Goal: Information Seeking & Learning: Learn about a topic

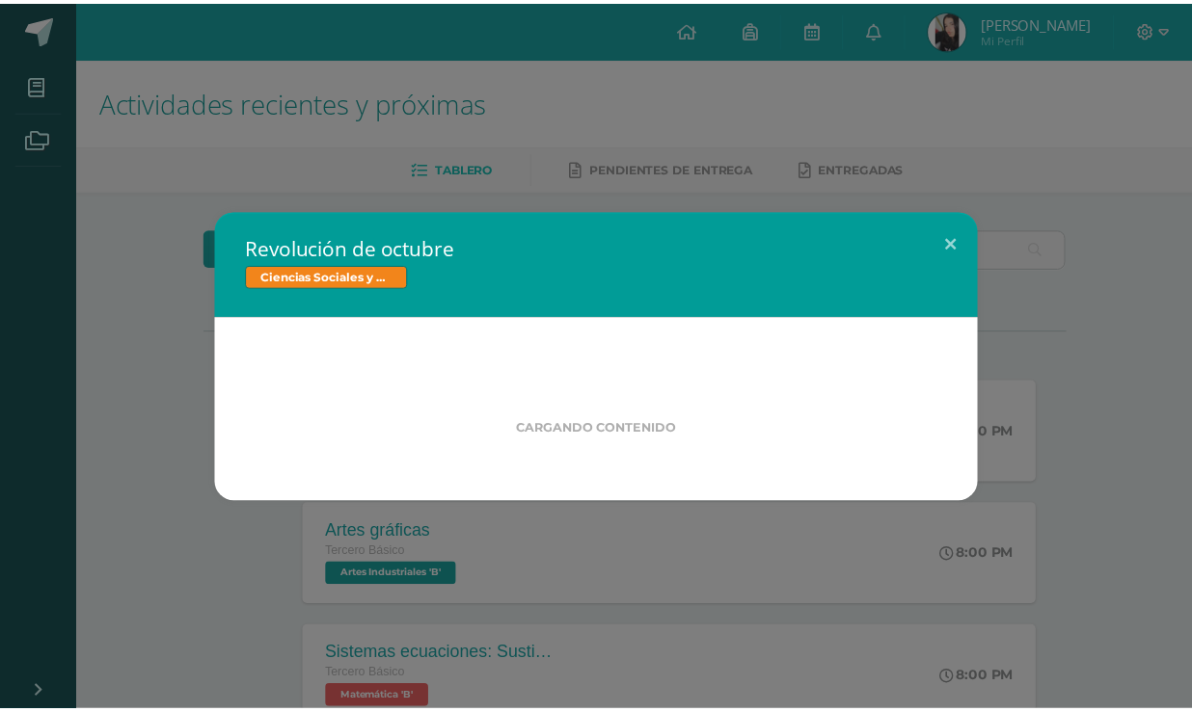
scroll to position [262, 0]
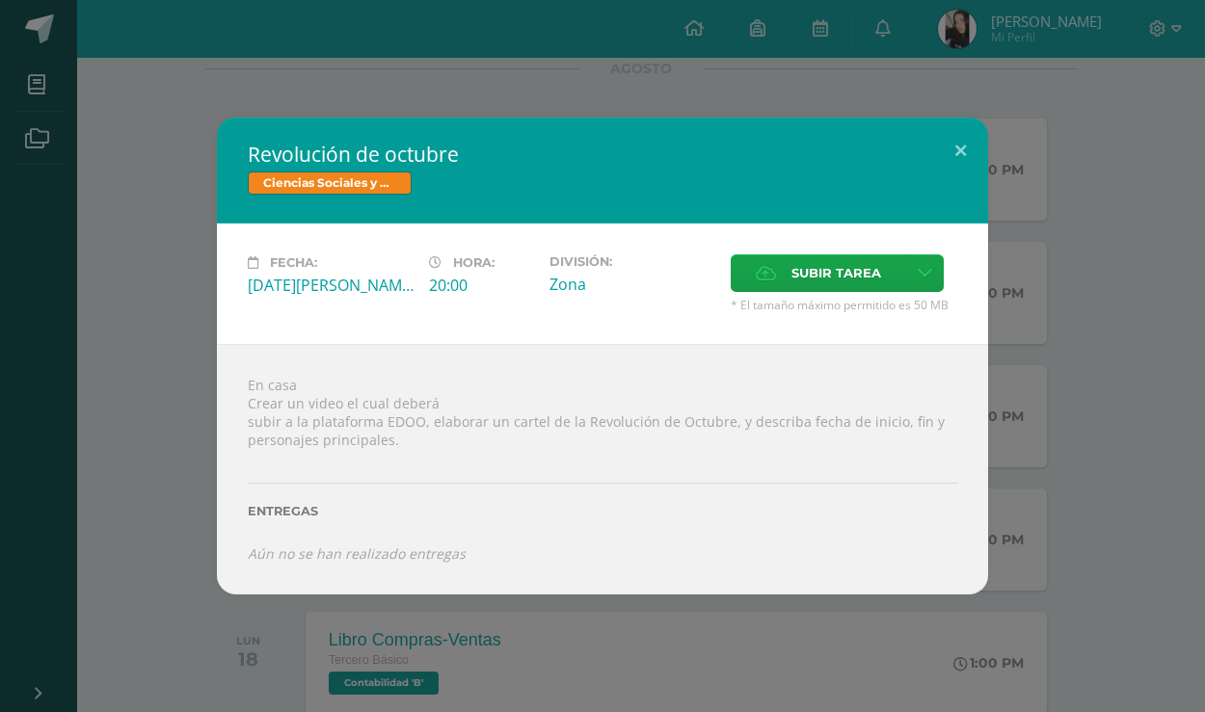
click at [197, 457] on div "Revolución de octubre Ciencias Sociales y Formación Ciudadana Fecha: [DATE][PER…" at bounding box center [603, 356] width 1190 height 476
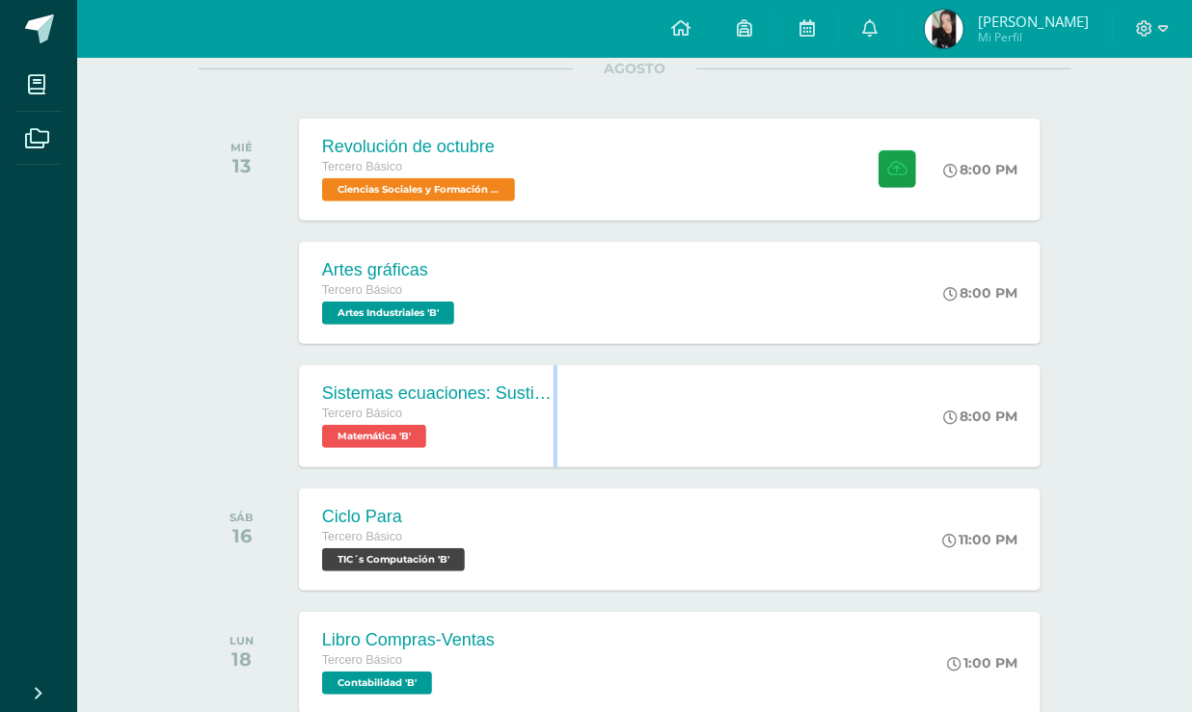
click at [408, 418] on div "Tercero Básico" at bounding box center [437, 414] width 231 height 21
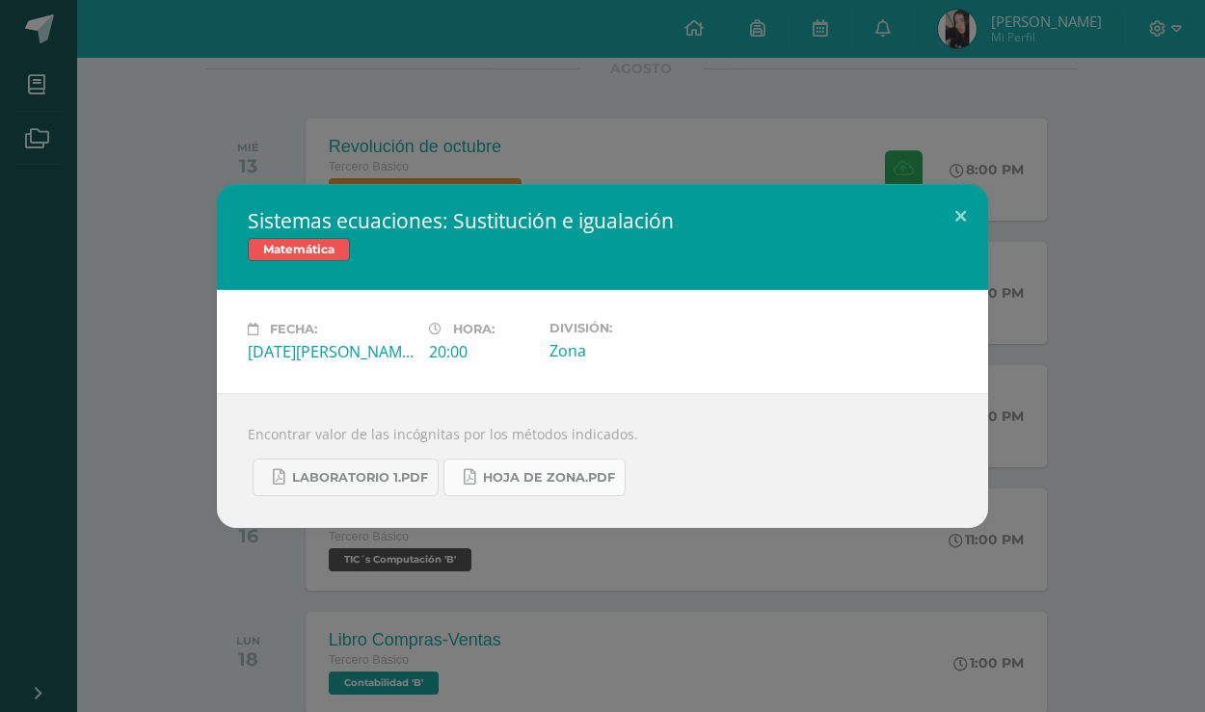
click at [511, 477] on span "Hoja de zona.pdf" at bounding box center [549, 477] width 132 height 15
click at [89, 149] on div "Sistemas ecuaciones: Sustitución e igualación Matemática Fecha: [DATE][PERSON_N…" at bounding box center [602, 356] width 1205 height 712
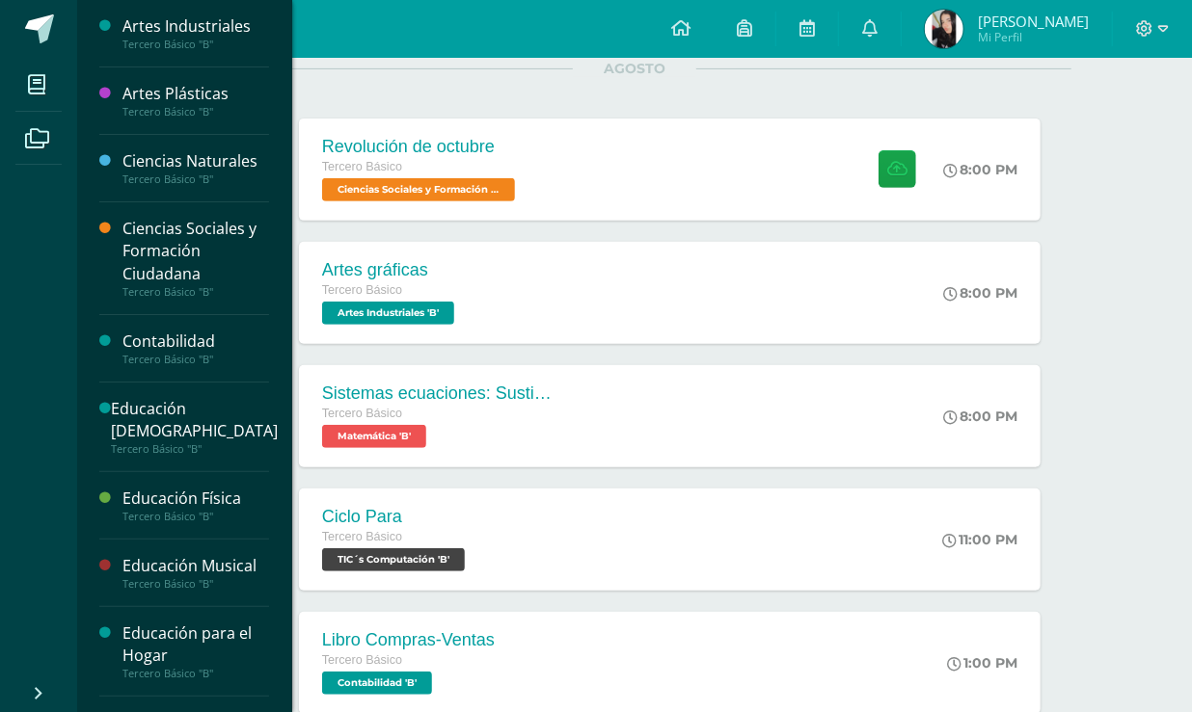
click at [237, 94] on div "Artes Plásticas" at bounding box center [195, 94] width 147 height 22
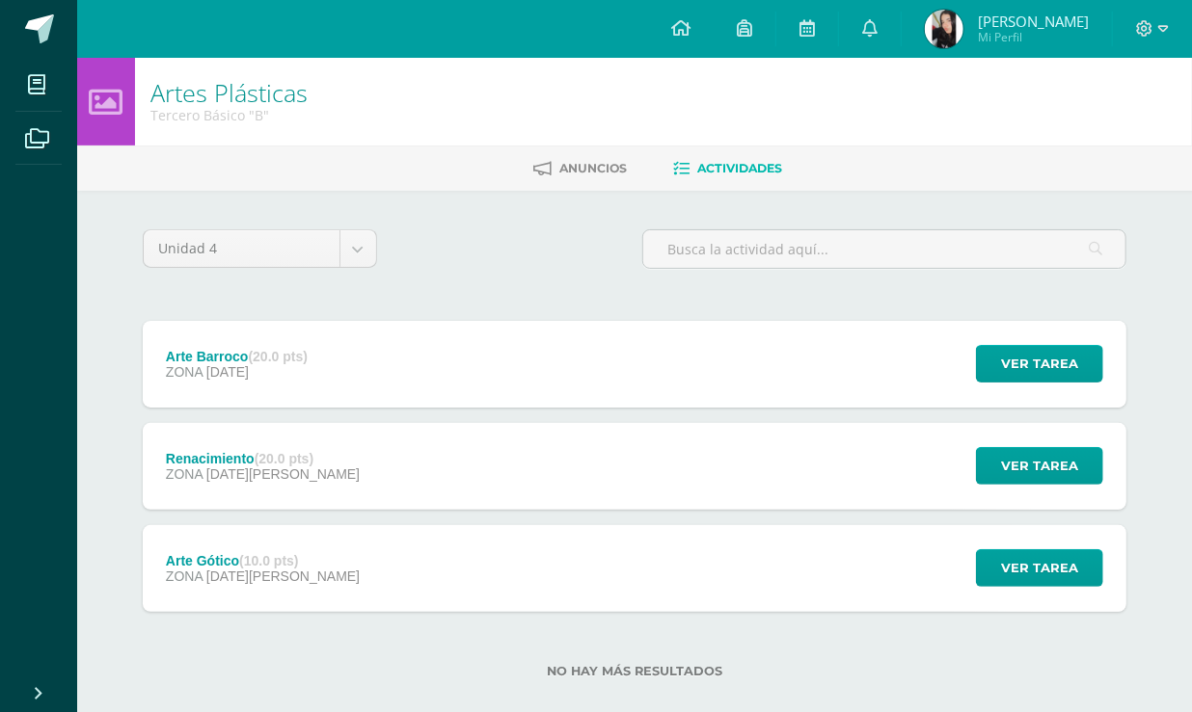
click at [270, 389] on div "Arte Barroco (20.0 pts) ZONA [DATE]" at bounding box center [237, 364] width 188 height 87
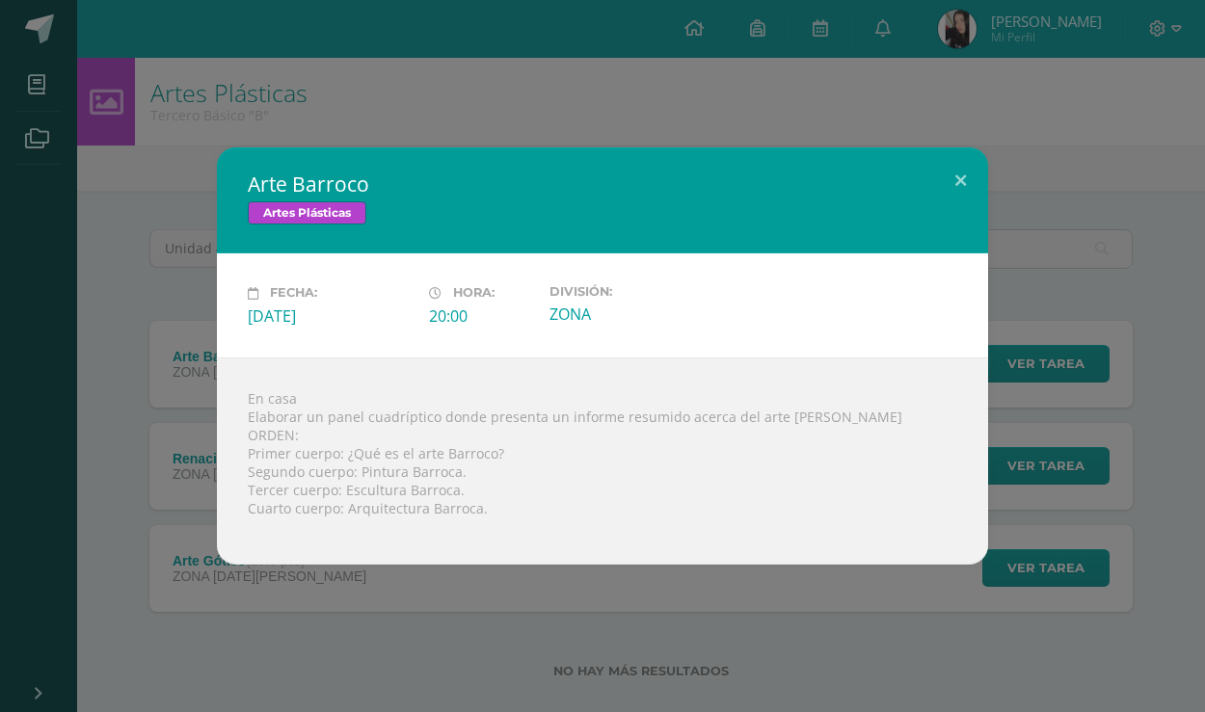
click at [260, 647] on div "Arte Barroco Artes Plásticas Fecha: [DATE] Hora: 20:00 División: ZONA" at bounding box center [602, 356] width 1205 height 712
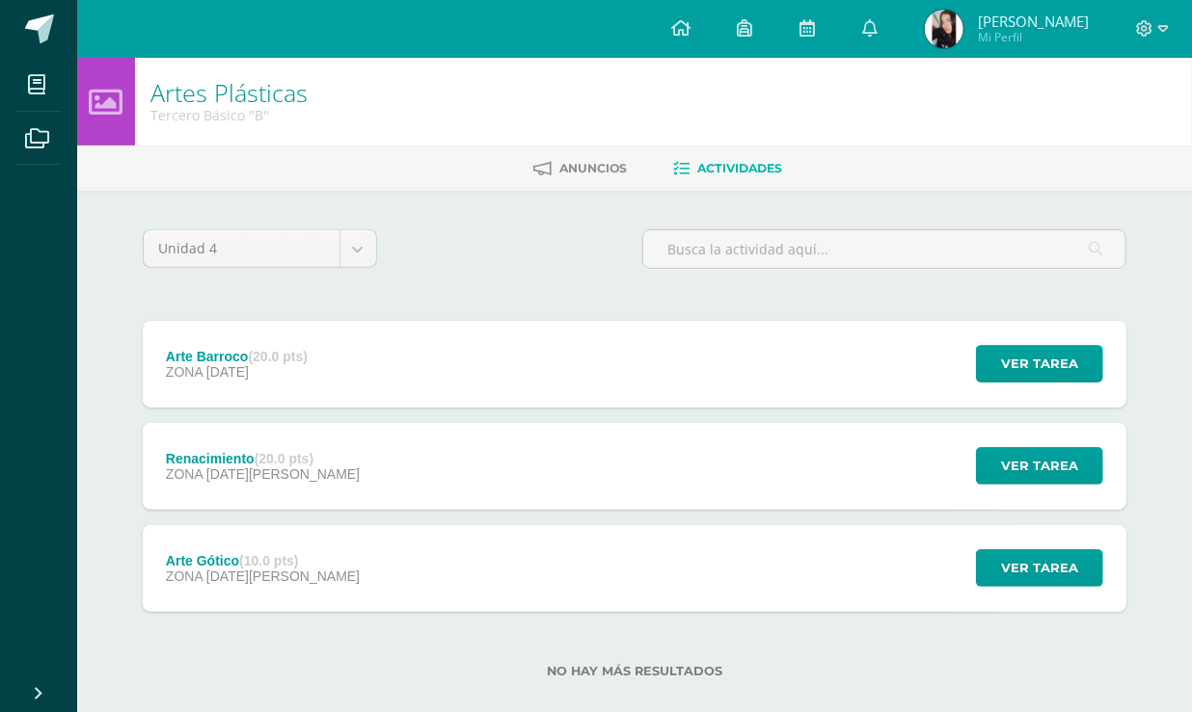
click at [260, 578] on span "[DATE][PERSON_NAME]" at bounding box center [282, 576] width 153 height 15
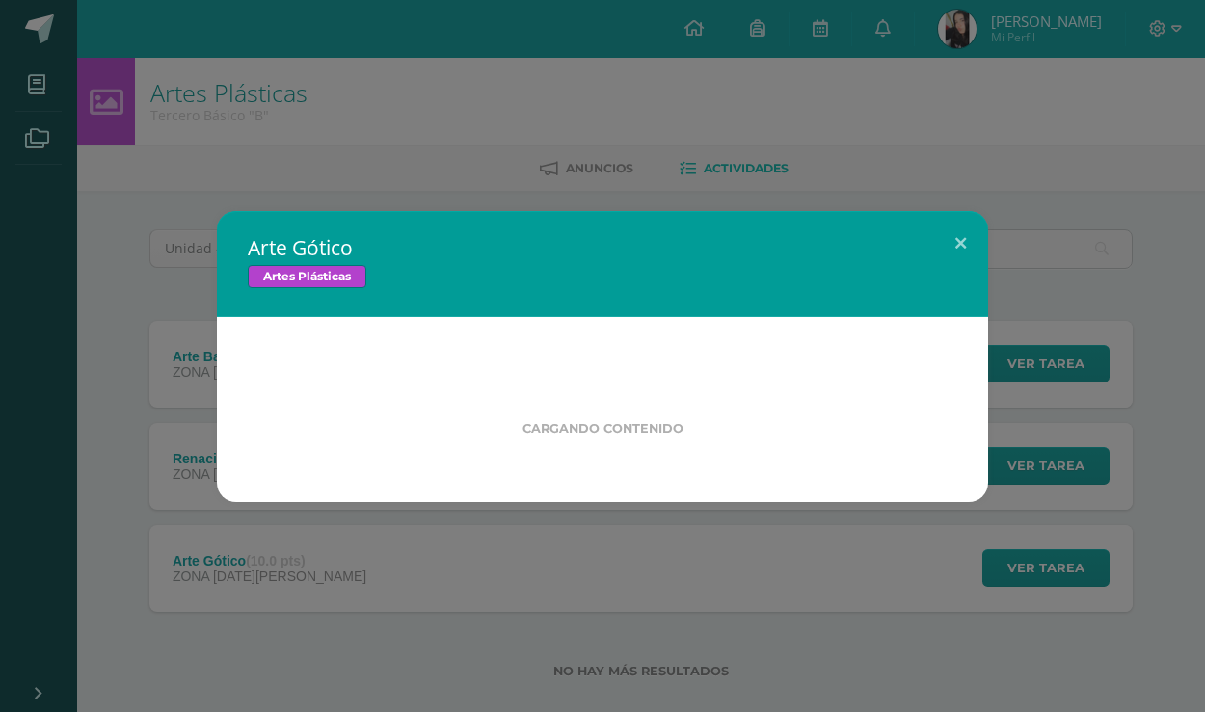
click at [265, 585] on div "Arte Gótico Artes Plásticas Cargando contenido Loading..." at bounding box center [602, 356] width 1205 height 712
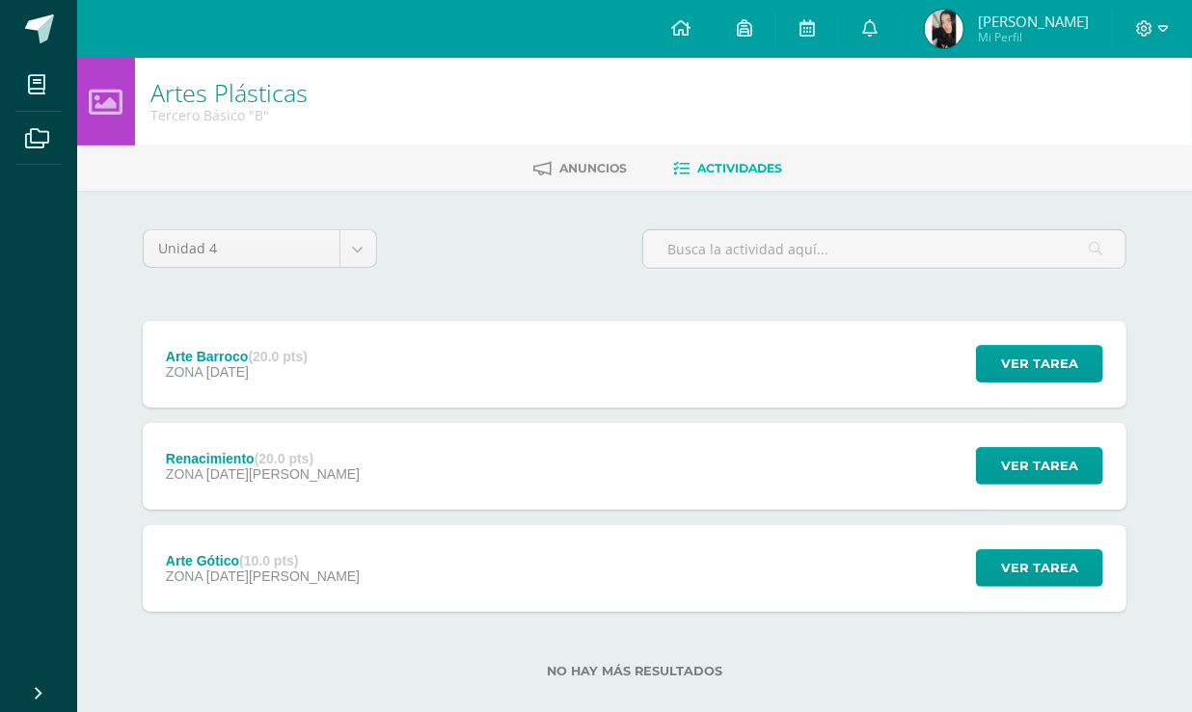
click at [265, 467] on span "[DATE][PERSON_NAME]" at bounding box center [282, 474] width 153 height 15
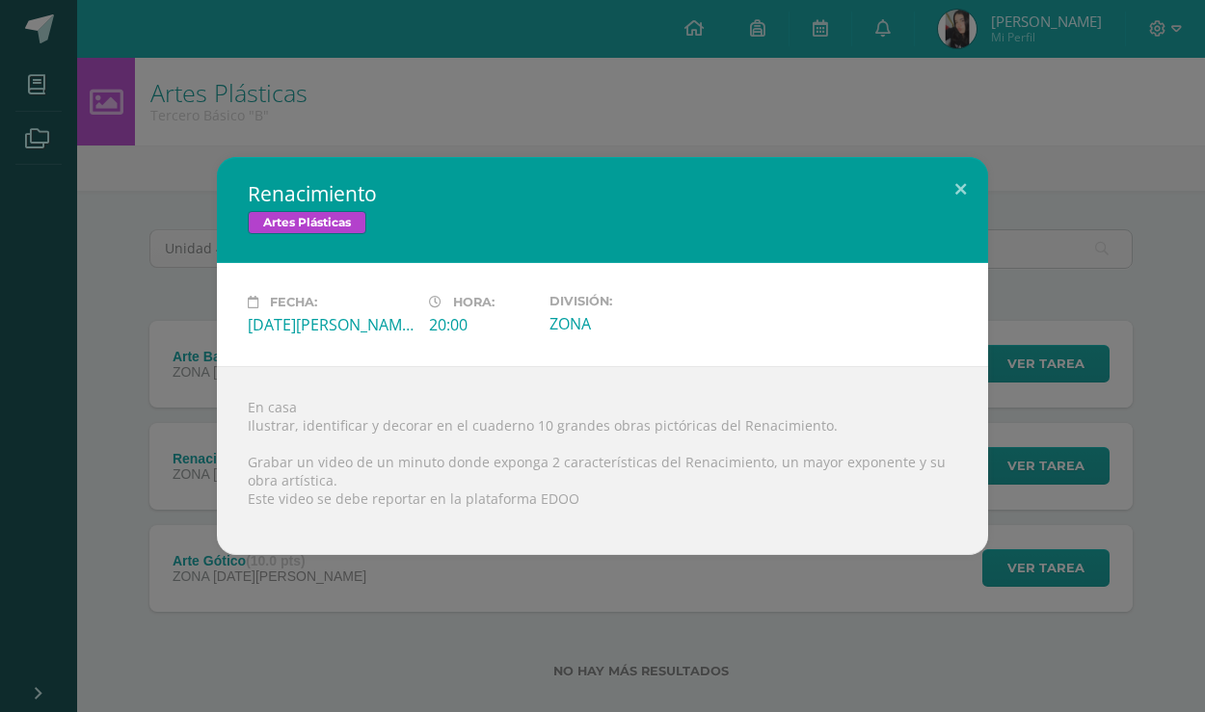
click at [185, 462] on div "Renacimiento Artes Plásticas Fecha: [DATE][PERSON_NAME] Hora: 20:00 División: Z…" at bounding box center [603, 356] width 1190 height 398
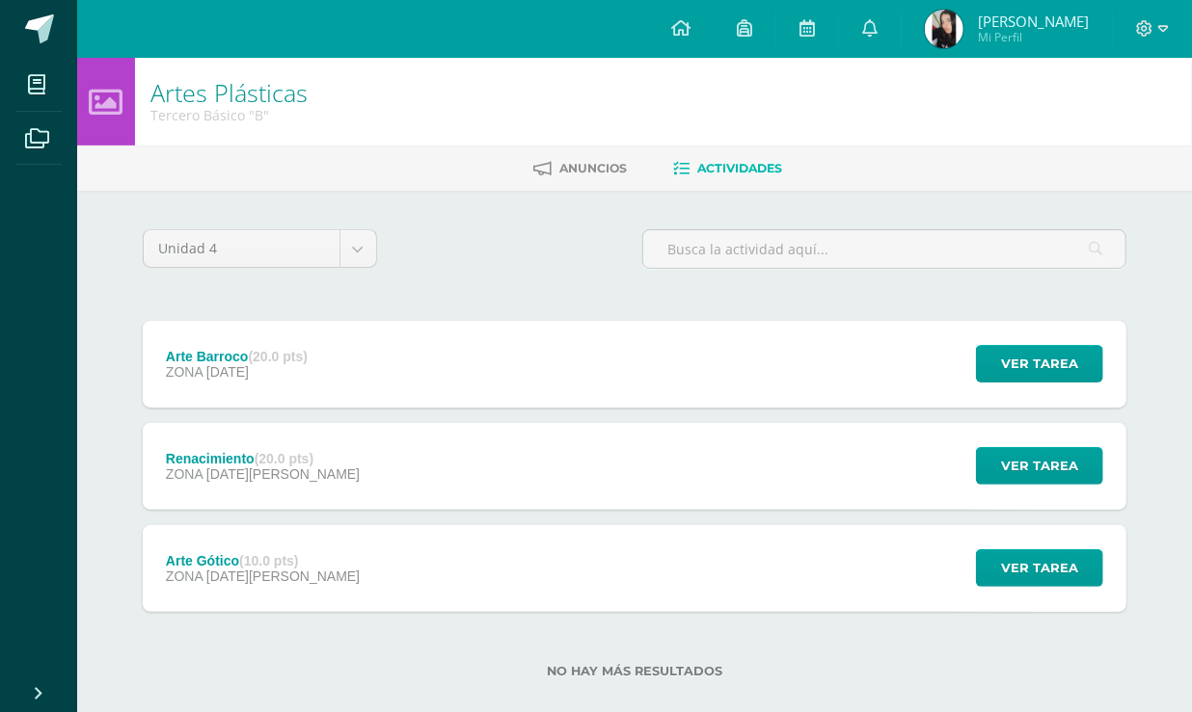
click at [228, 367] on span "[DATE]" at bounding box center [227, 371] width 42 height 15
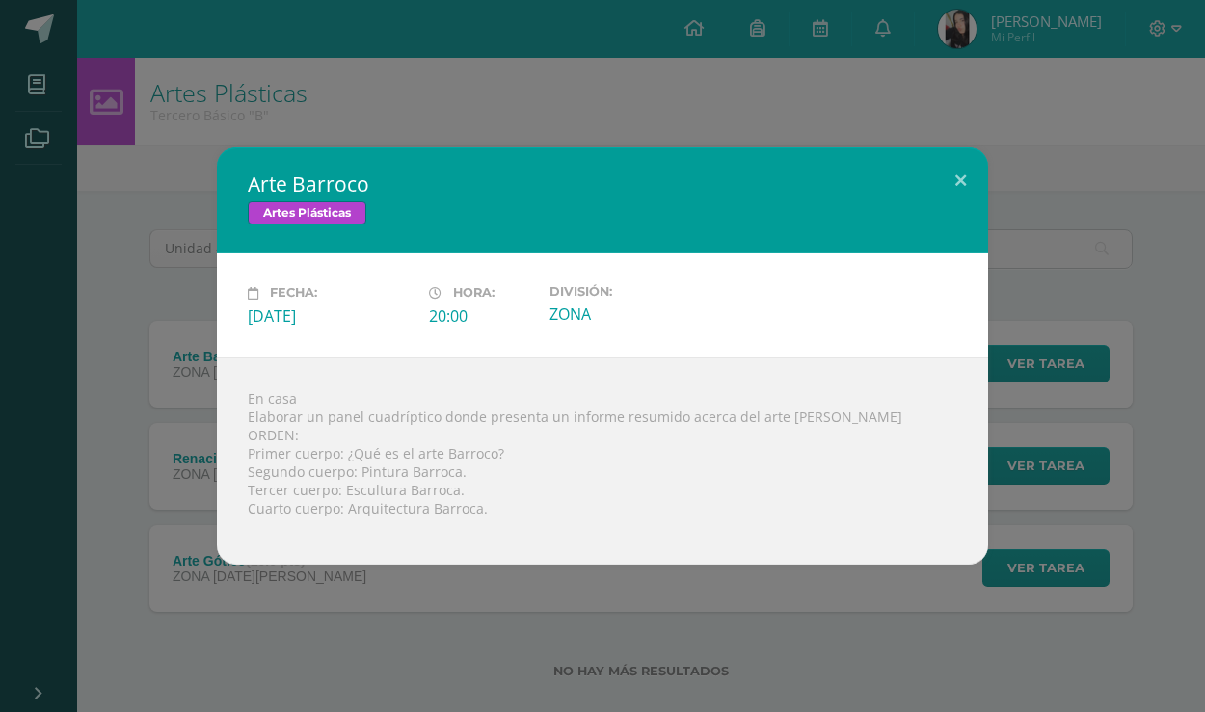
click at [81, 396] on div "Arte Barroco Artes Plásticas Fecha: [DATE] Hora: 20:00 División: ZONA" at bounding box center [603, 356] width 1190 height 416
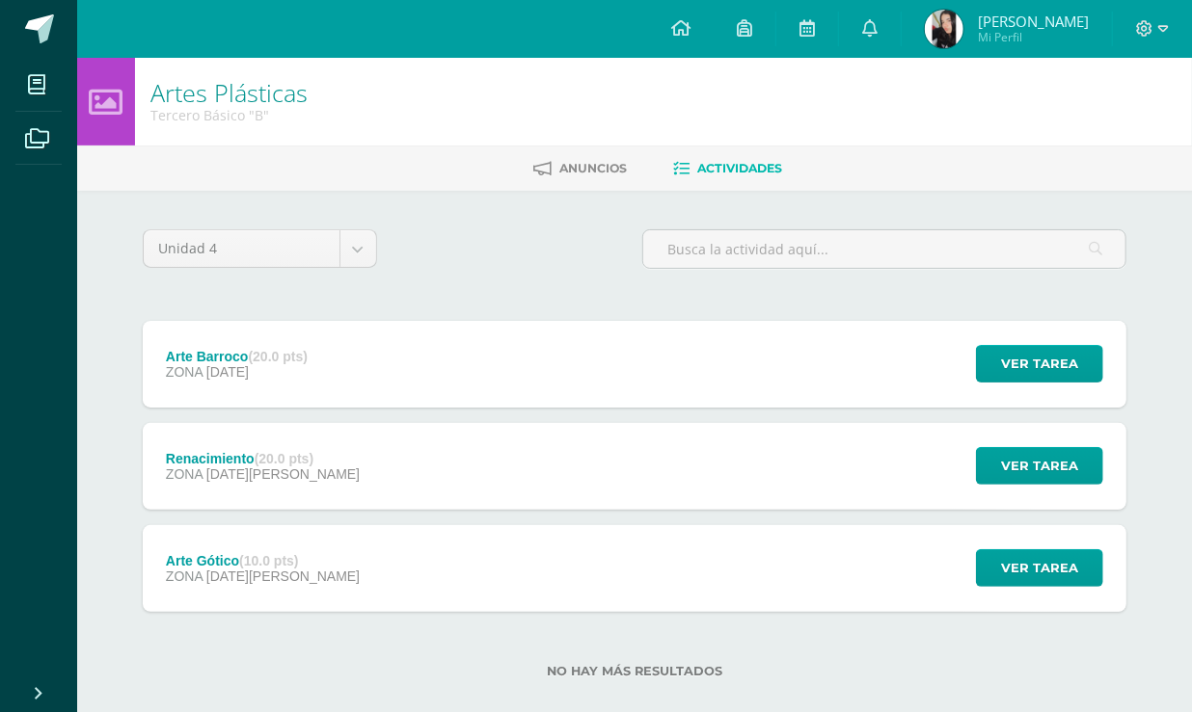
click at [289, 569] on div "ZONA [DATE][PERSON_NAME]" at bounding box center [263, 576] width 194 height 15
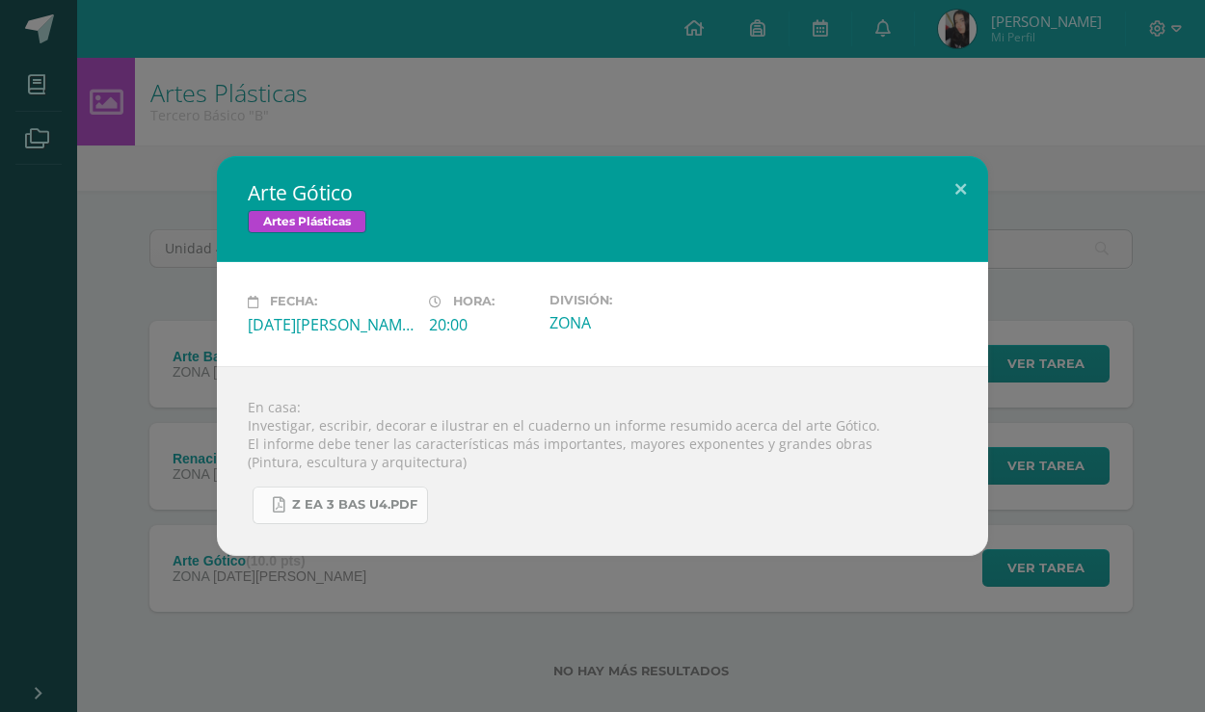
click at [370, 516] on link "Z eA 3 bas U4.pdf" at bounding box center [340, 506] width 175 height 38
click at [145, 428] on div "Arte Gótico Artes Plásticas Fecha: [DATE][PERSON_NAME] Hora: 20:00 División: ZO…" at bounding box center [603, 355] width 1190 height 399
